Goal: Use online tool/utility: Utilize a website feature to perform a specific function

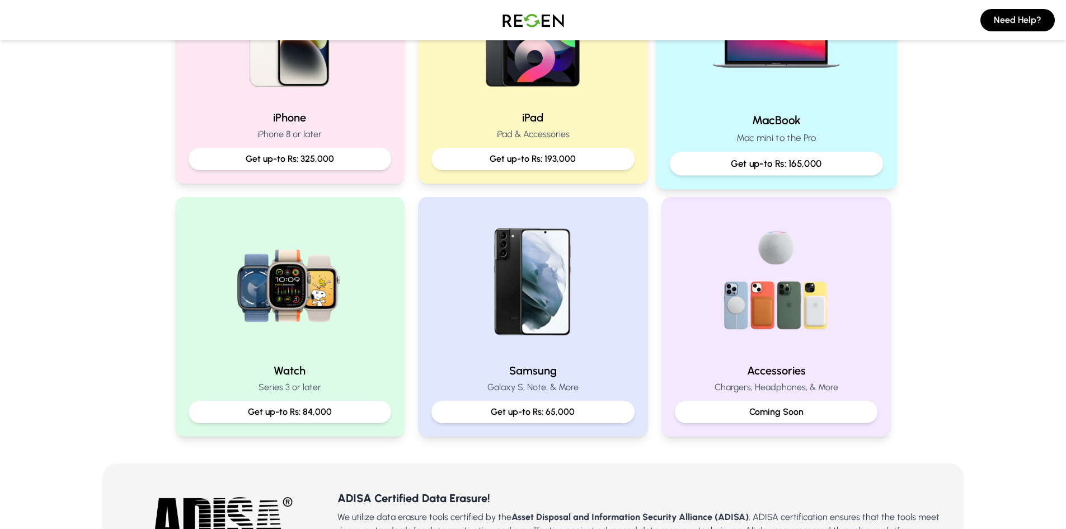
scroll to position [336, 0]
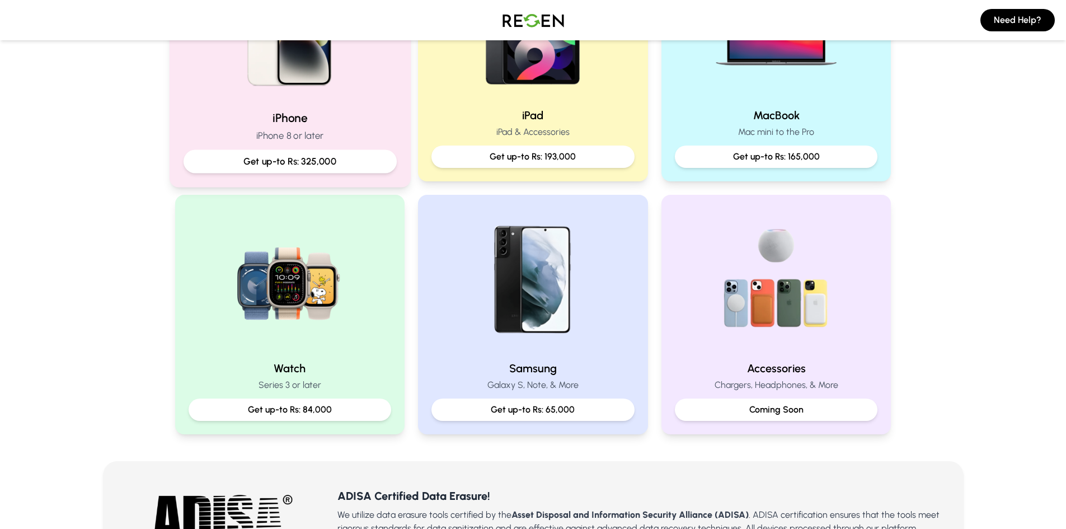
click at [308, 88] on img at bounding box center [289, 25] width 151 height 151
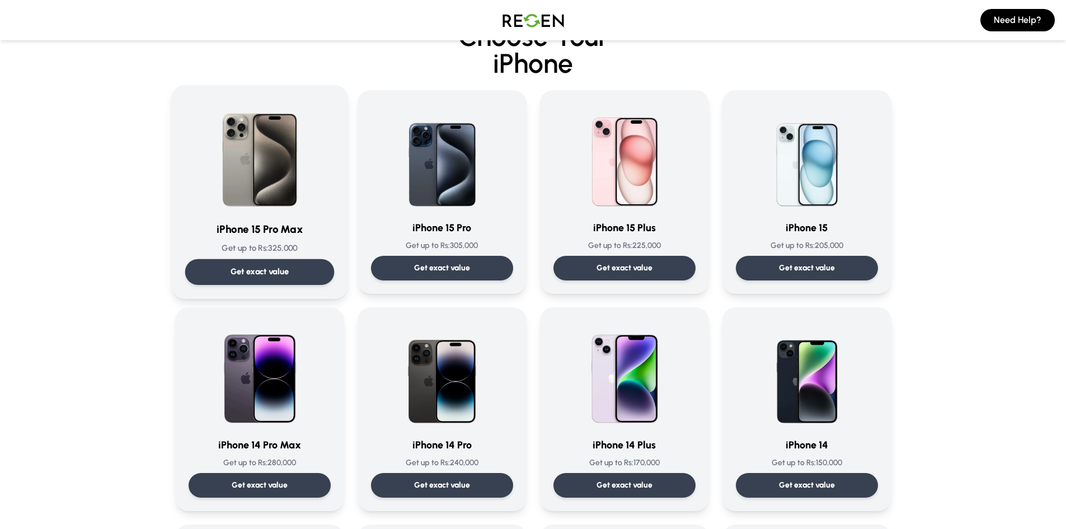
scroll to position [56, 0]
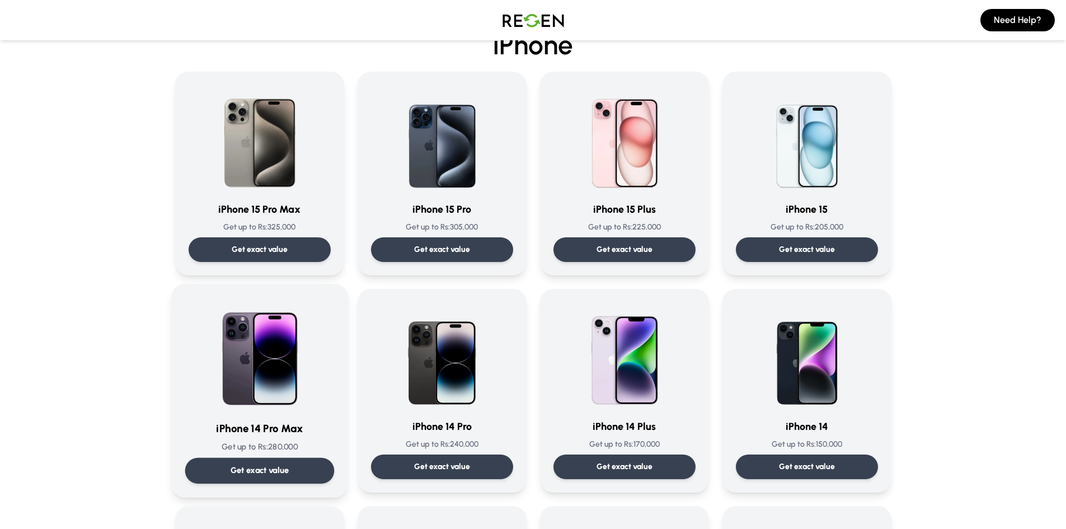
click at [281, 360] on img at bounding box center [259, 354] width 113 height 113
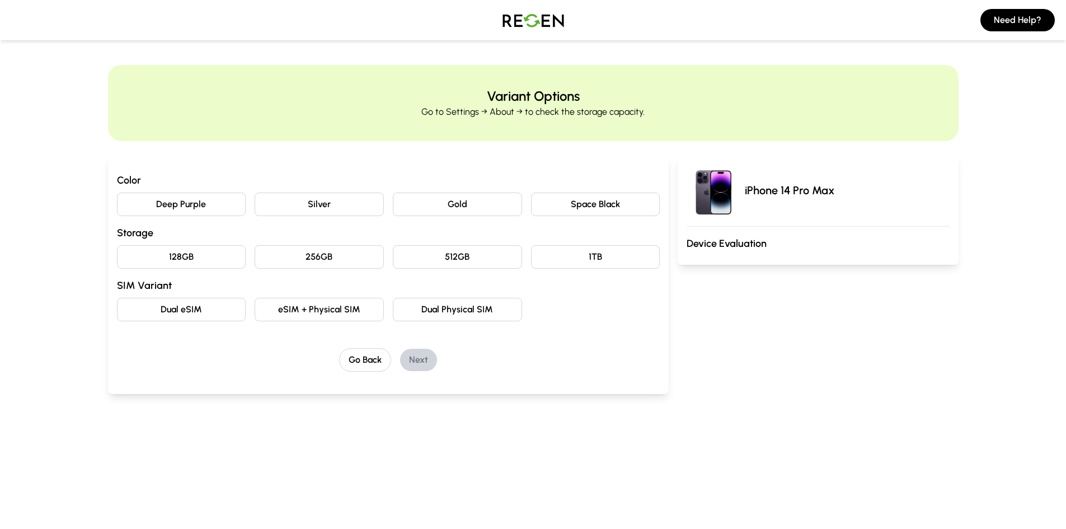
click at [201, 207] on button "Deep Purple" at bounding box center [181, 205] width 129 height 24
click at [203, 256] on button "128GB" at bounding box center [181, 257] width 129 height 24
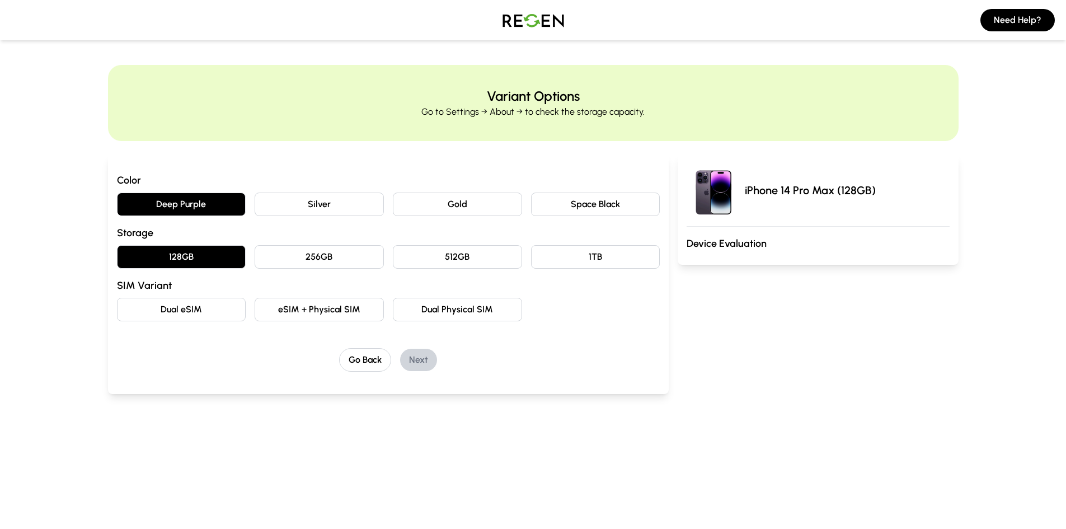
click at [330, 309] on button "eSIM + Physical SIM" at bounding box center [319, 310] width 129 height 24
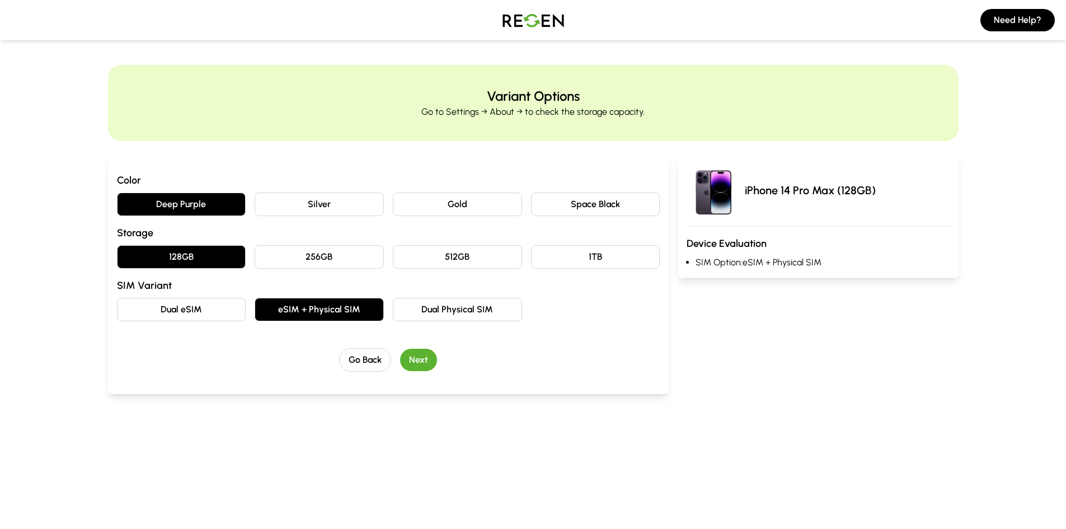
click at [425, 359] on button "Next" at bounding box center [418, 360] width 37 height 22
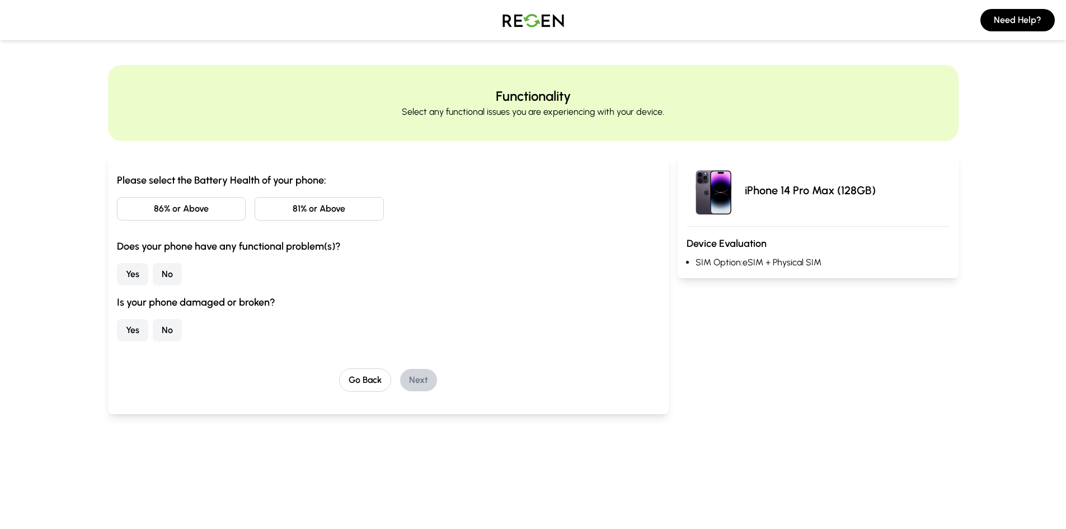
click at [329, 205] on button "81% or Above" at bounding box center [319, 209] width 129 height 24
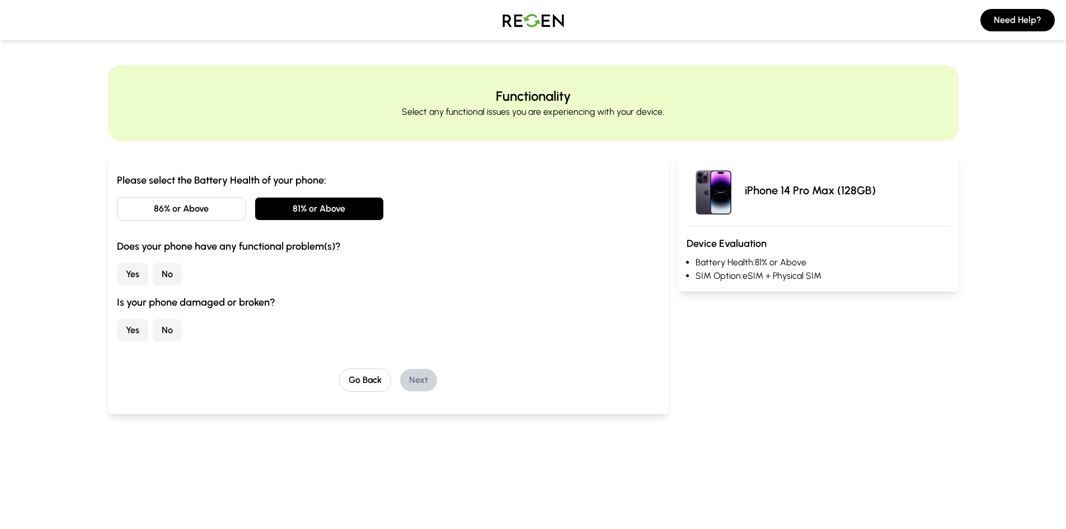
click at [160, 275] on button "No" at bounding box center [167, 274] width 29 height 22
click at [173, 326] on button "No" at bounding box center [167, 330] width 29 height 22
click at [421, 380] on button "Next" at bounding box center [418, 380] width 37 height 22
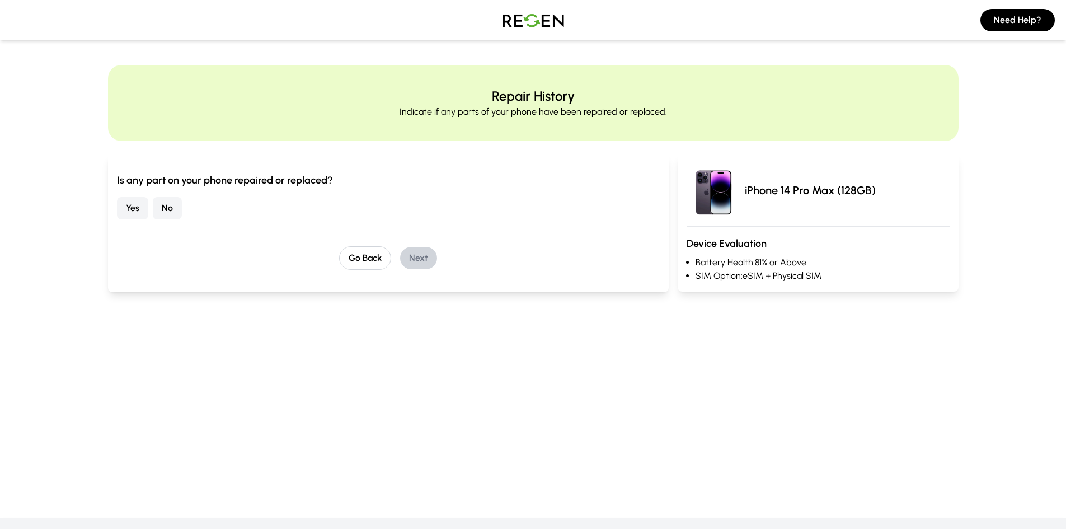
click at [167, 209] on button "No" at bounding box center [167, 208] width 29 height 22
click at [411, 260] on button "Next" at bounding box center [418, 258] width 37 height 22
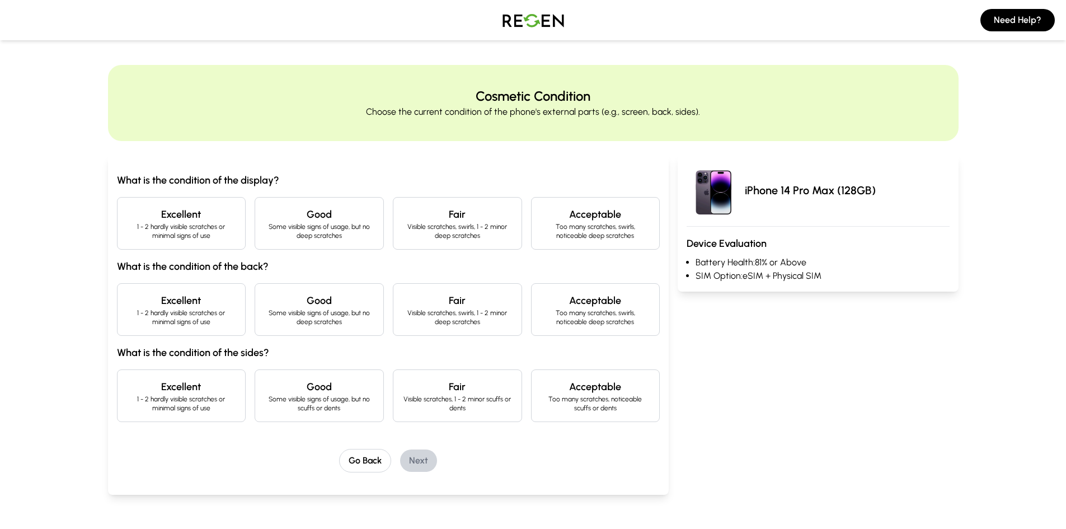
click at [175, 220] on h4 "Excellent" at bounding box center [181, 215] width 110 height 16
click at [187, 313] on p "1 - 2 hardly visible scratches or minimal signs of use" at bounding box center [181, 317] width 110 height 18
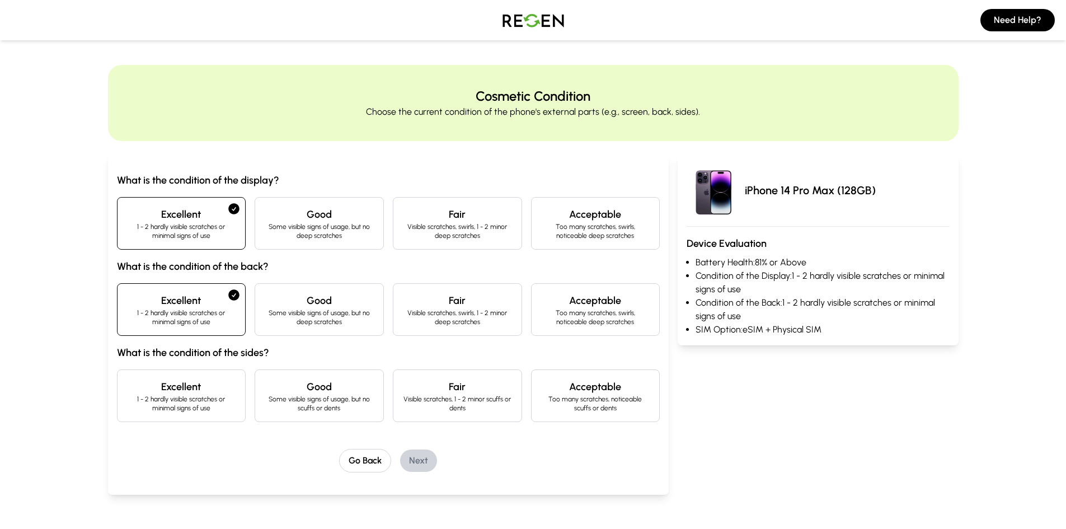
click at [189, 405] on p "1 - 2 hardly visible scratches or minimal signs of use" at bounding box center [181, 404] width 110 height 18
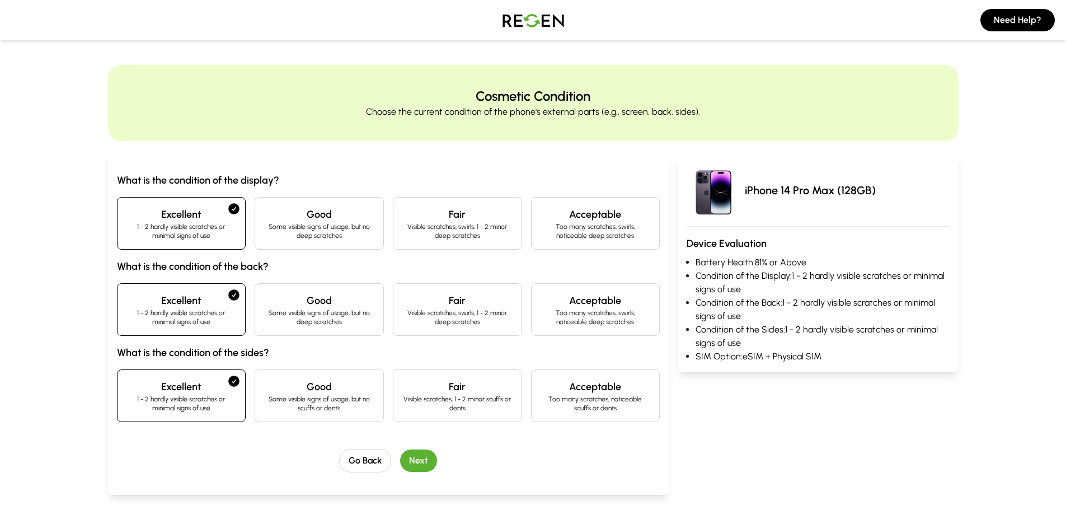
click at [418, 459] on button "Next" at bounding box center [418, 460] width 37 height 22
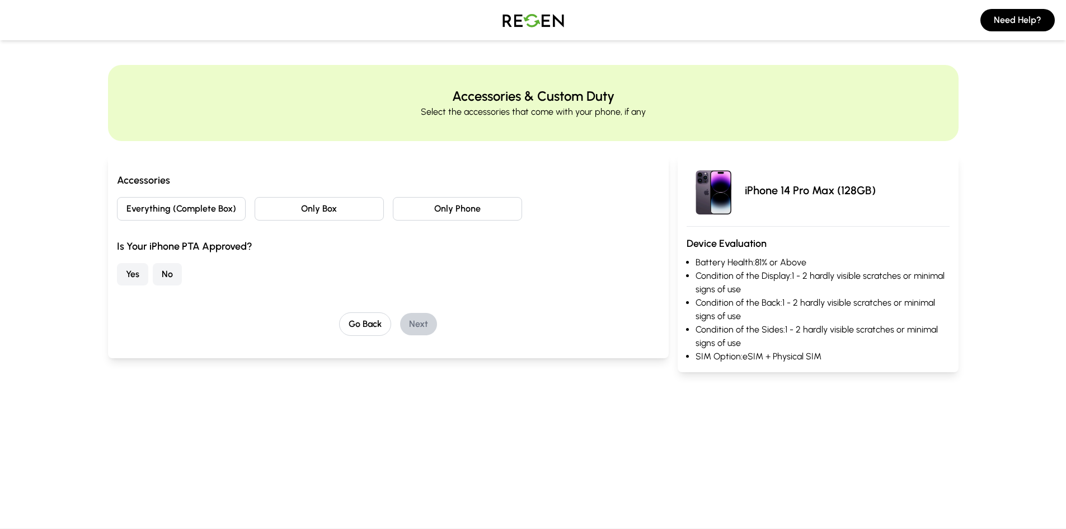
click at [190, 210] on button "Everything (Complete Box)" at bounding box center [181, 209] width 129 height 24
click at [137, 281] on button "Yes" at bounding box center [132, 274] width 31 height 22
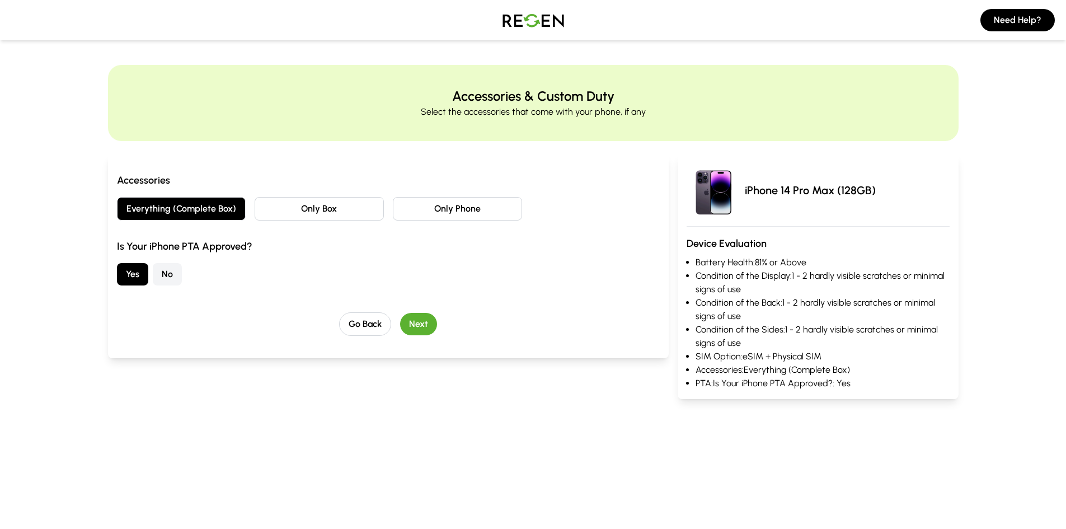
click at [420, 326] on button "Next" at bounding box center [418, 324] width 37 height 22
